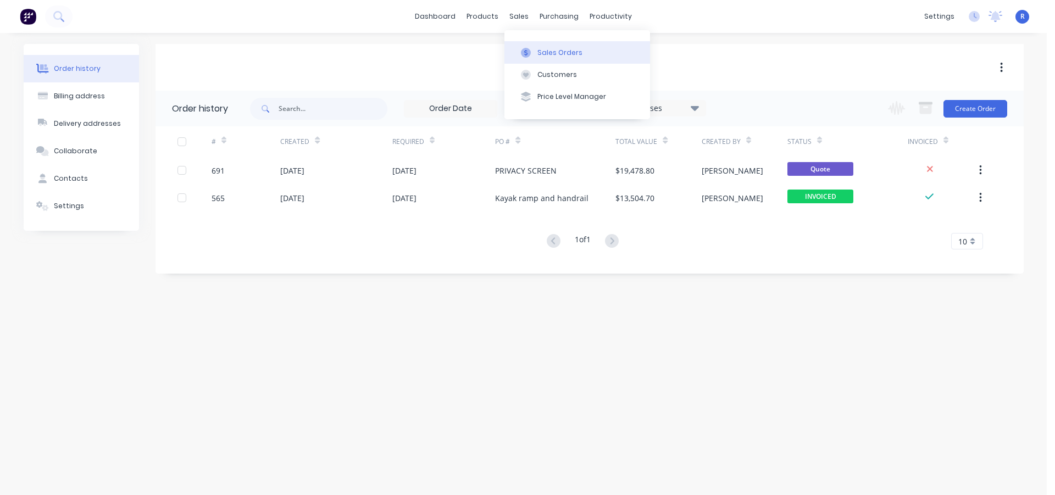
click at [542, 49] on div "Sales Orders" at bounding box center [559, 53] width 45 height 10
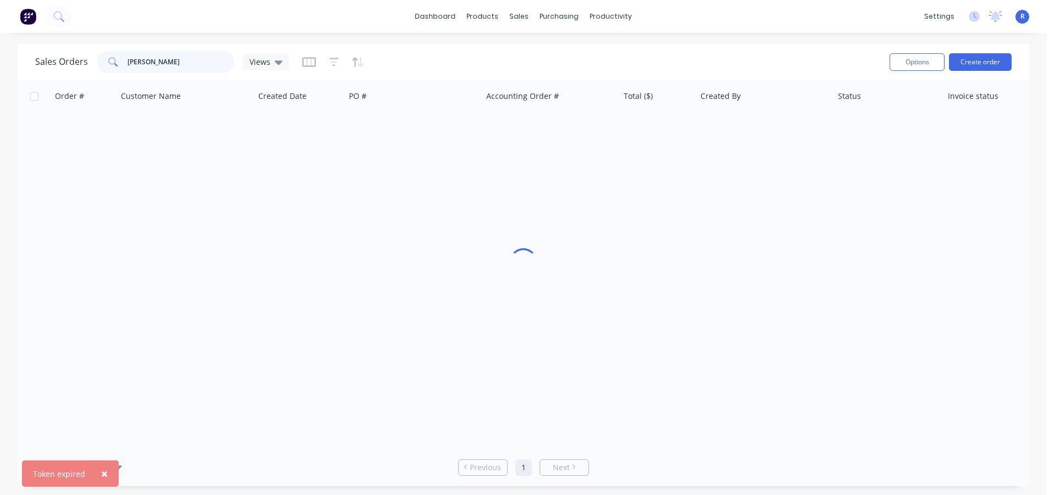
drag, startPoint x: 151, startPoint y: 65, endPoint x: 110, endPoint y: 64, distance: 40.7
click at [110, 64] on div "[PERSON_NAME]" at bounding box center [165, 62] width 137 height 22
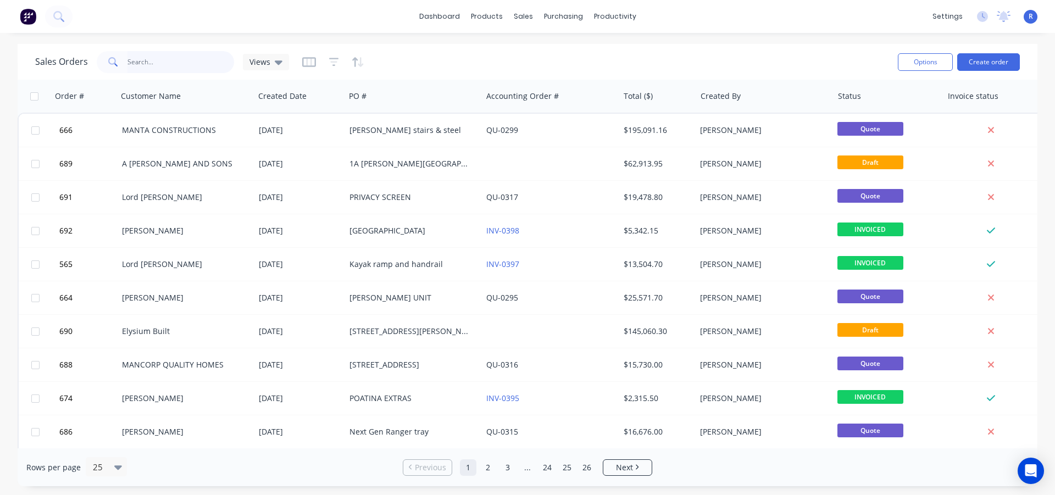
click at [156, 62] on input "text" at bounding box center [180, 62] width 107 height 22
type input "SEASONS"
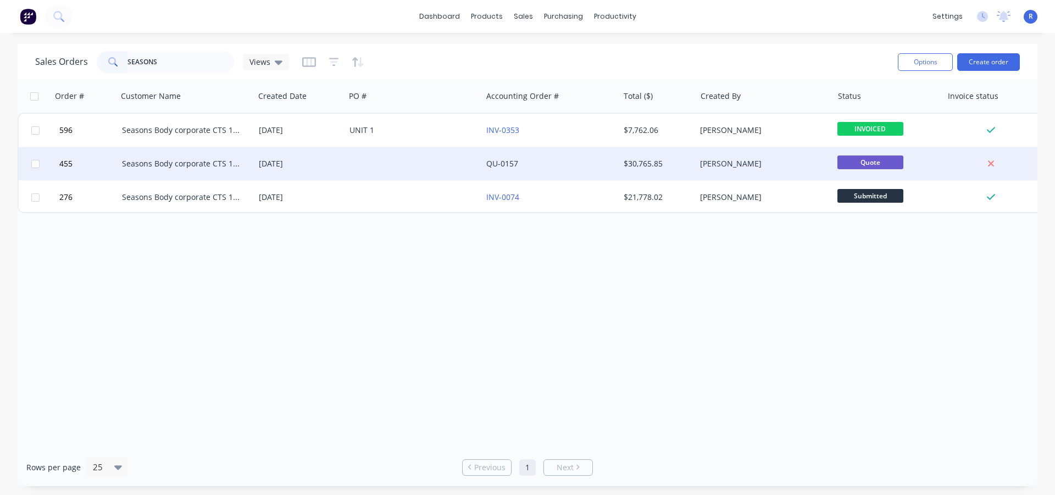
click at [409, 152] on div at bounding box center [413, 163] width 137 height 33
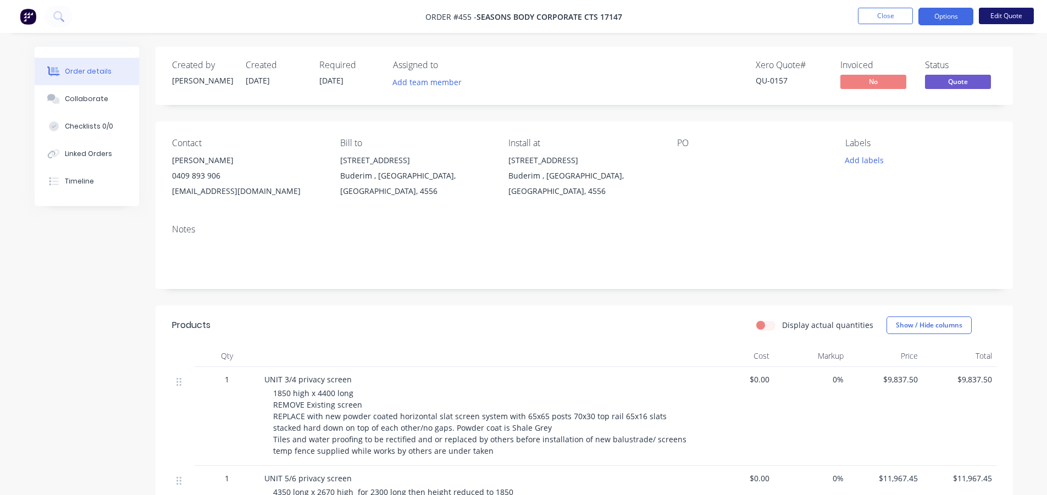
click at [995, 16] on button "Edit Quote" at bounding box center [1006, 16] width 55 height 16
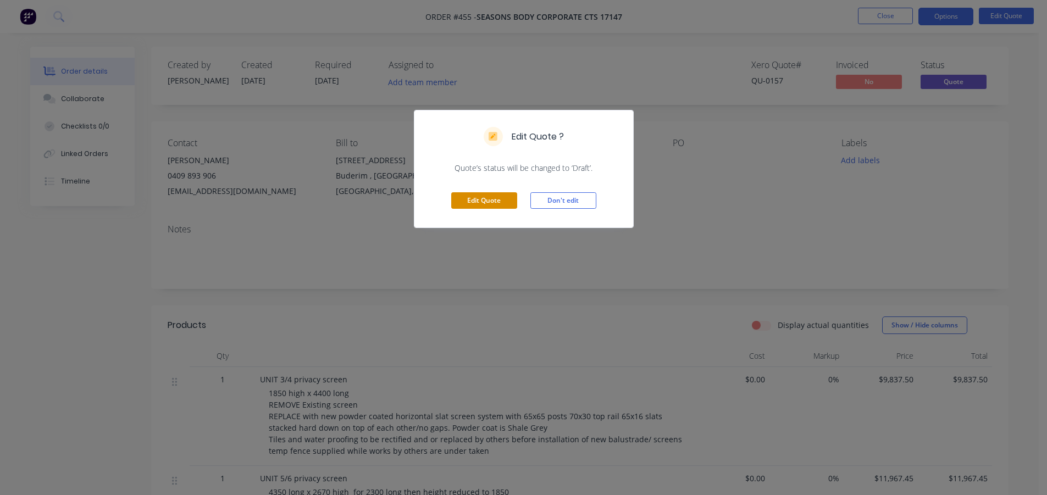
click at [478, 203] on button "Edit Quote" at bounding box center [484, 200] width 66 height 16
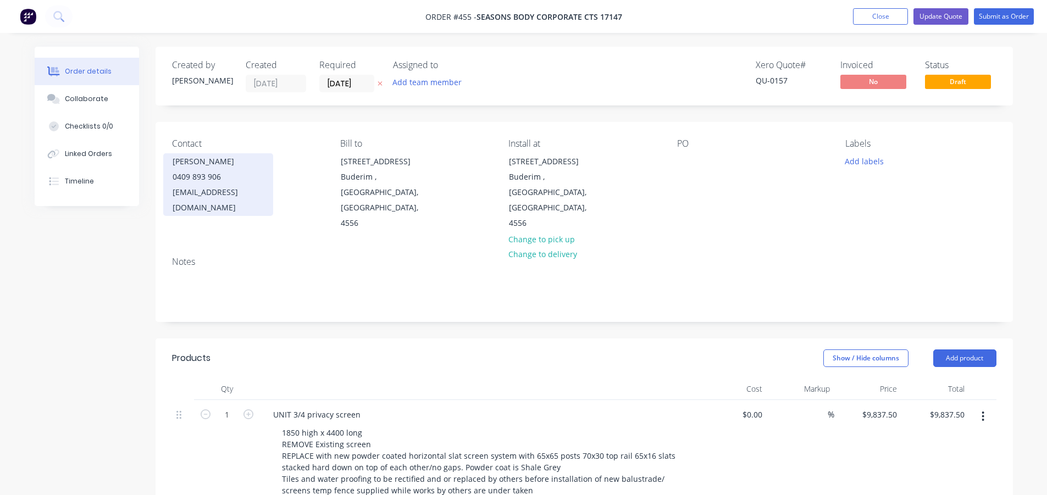
click at [215, 192] on div "seasons.on.buderim@outlook.com" at bounding box center [218, 200] width 91 height 31
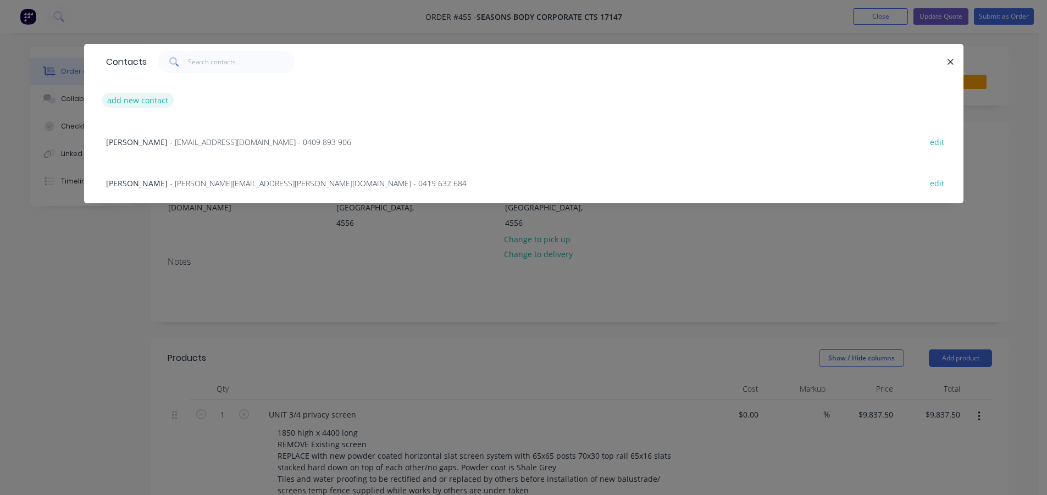
click at [148, 102] on button "add new contact" at bounding box center [138, 100] width 73 height 15
select select "AU"
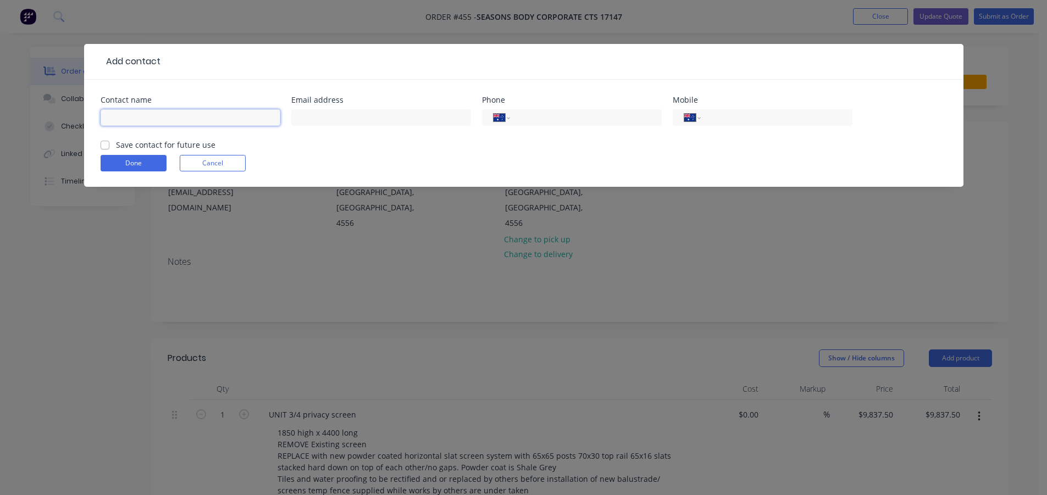
click at [145, 118] on input "text" at bounding box center [191, 117] width 180 height 16
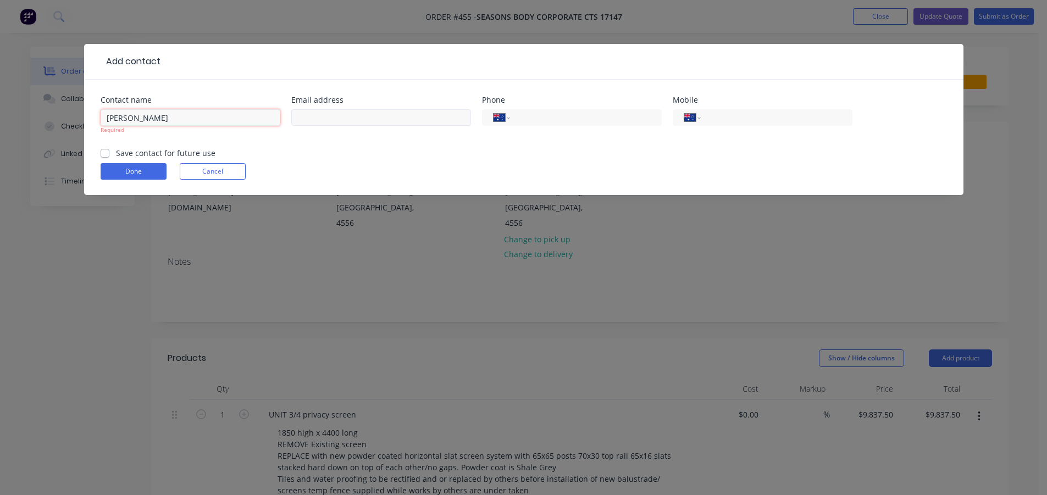
type input "SHARON"
click at [386, 118] on input "text" at bounding box center [381, 117] width 180 height 16
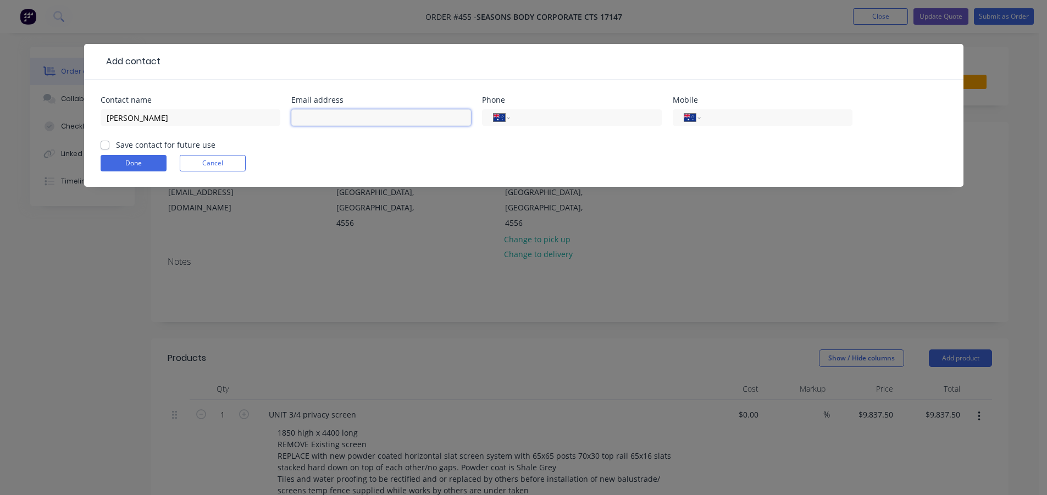
paste input "sharon.weizman@bcssm.com.au"
type input "sharon.weizman@bcssm.com.au"
click at [181, 120] on input "SHARON" at bounding box center [191, 117] width 180 height 16
type input "SHARON BCM"
click at [116, 143] on label "Save contact for future use" at bounding box center [165, 145] width 99 height 12
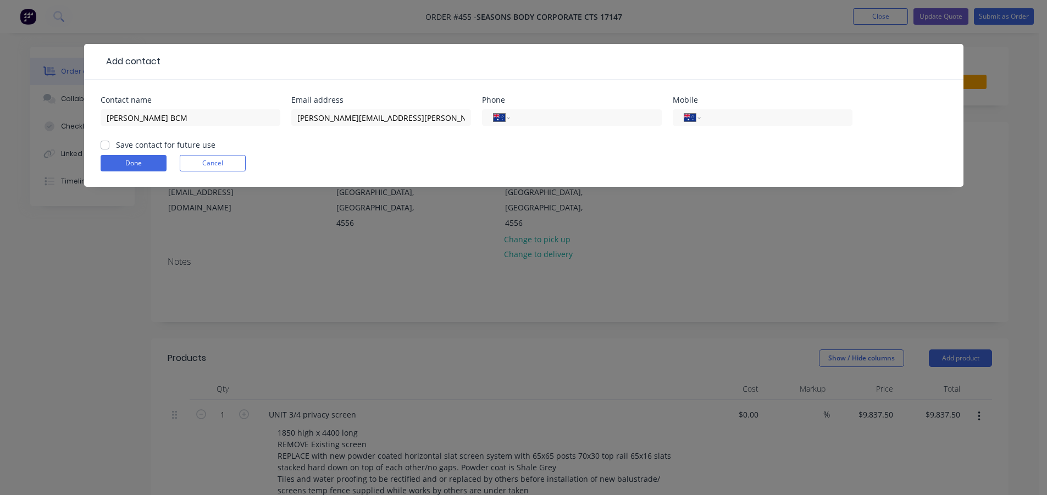
click at [105, 143] on input "Save contact for future use" at bounding box center [105, 144] width 9 height 10
checkbox input "true"
click at [140, 162] on button "Done" at bounding box center [134, 163] width 66 height 16
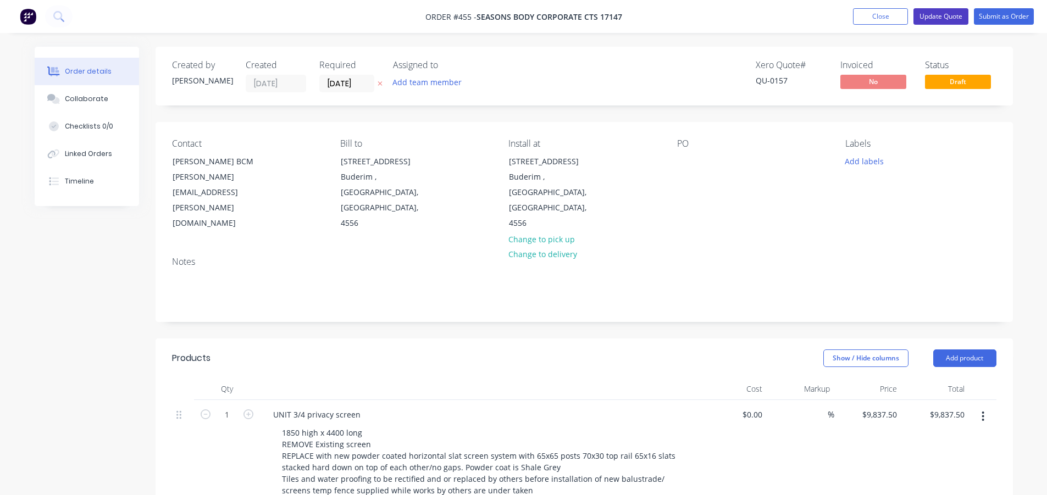
click at [936, 15] on button "Update Quote" at bounding box center [940, 16] width 55 height 16
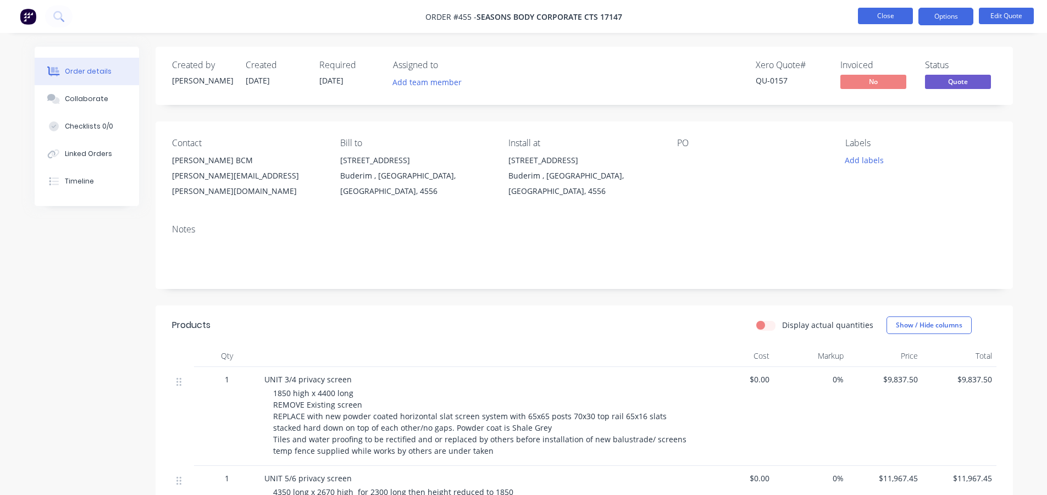
click at [875, 18] on button "Close" at bounding box center [885, 16] width 55 height 16
